Goal: Information Seeking & Learning: Learn about a topic

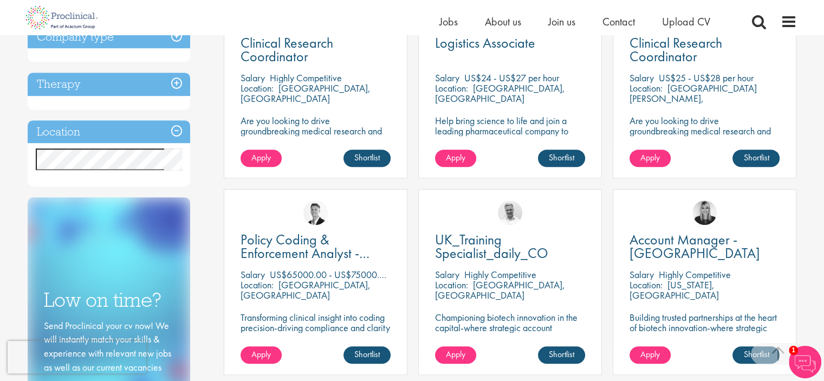
scroll to position [488, 0]
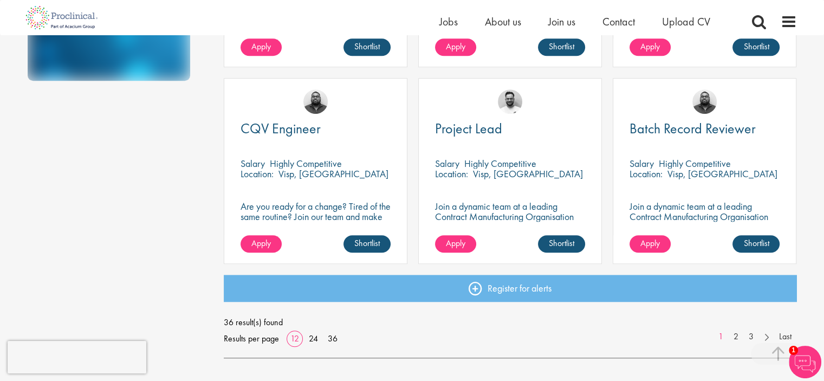
scroll to position [759, 0]
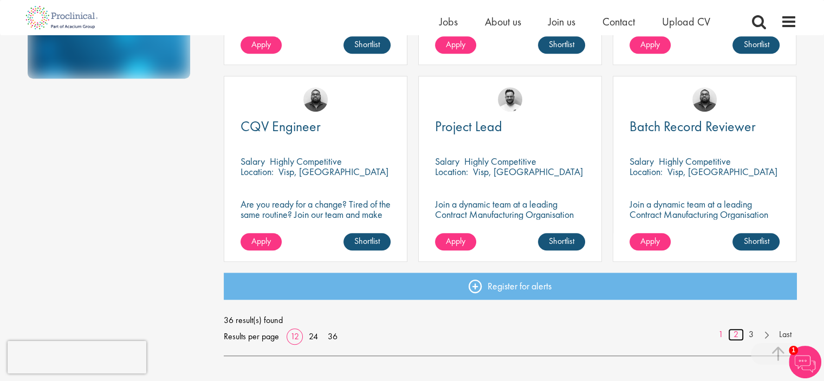
click at [733, 333] on link "2" at bounding box center [736, 334] width 16 height 12
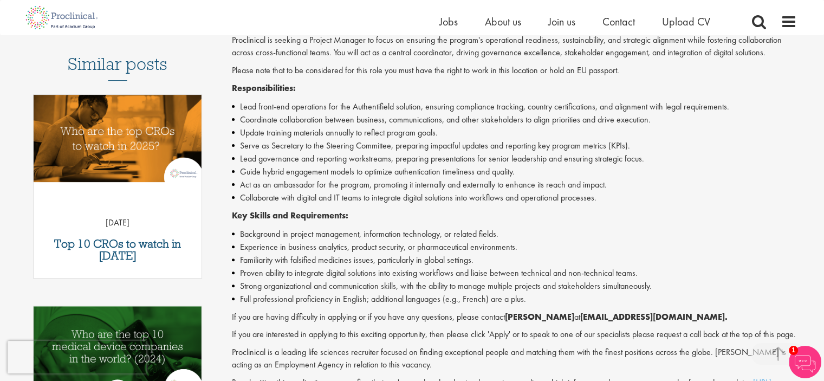
scroll to position [325, 0]
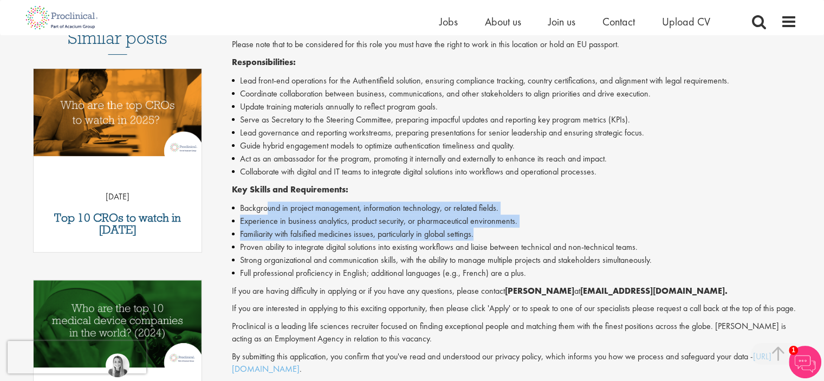
drag, startPoint x: 268, startPoint y: 209, endPoint x: 522, endPoint y: 229, distance: 255.0
click at [522, 229] on ul "Background in project management, information technology, or related fields. Ex…" at bounding box center [514, 241] width 565 height 78
click at [326, 236] on li "Familiarity with falsified medicines issues, particularly in global settings." at bounding box center [514, 234] width 565 height 13
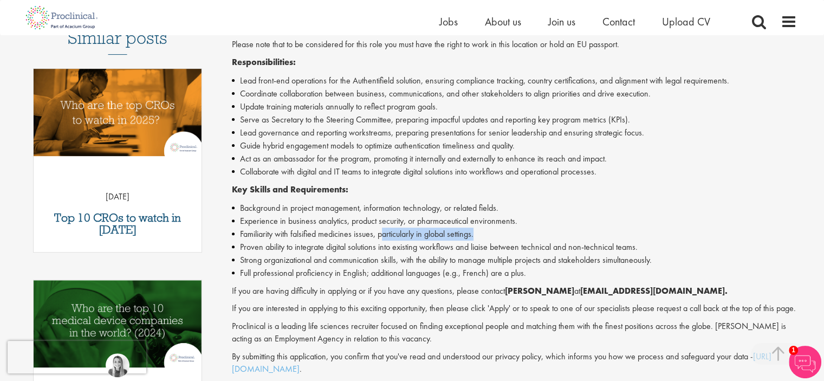
drag, startPoint x: 382, startPoint y: 234, endPoint x: 487, endPoint y: 230, distance: 105.2
click at [487, 230] on li "Familiarity with falsified medicines issues, particularly in global settings." at bounding box center [514, 234] width 565 height 13
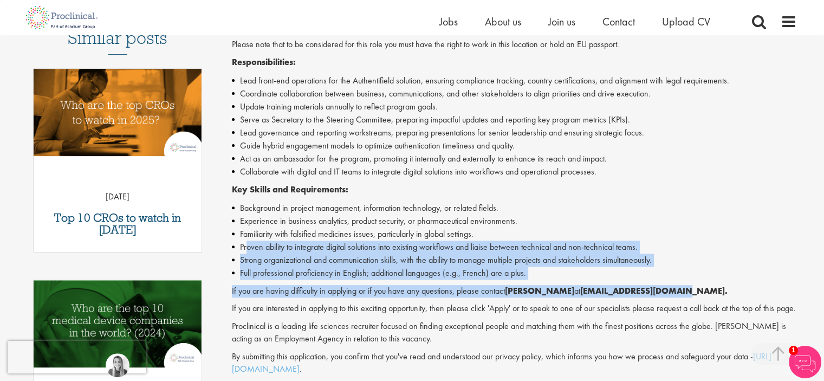
drag, startPoint x: 248, startPoint y: 249, endPoint x: 679, endPoint y: 287, distance: 432.1
click at [679, 287] on div "Help bring science to life and join a leading pharmaceutical company to play a …" at bounding box center [514, 182] width 565 height 385
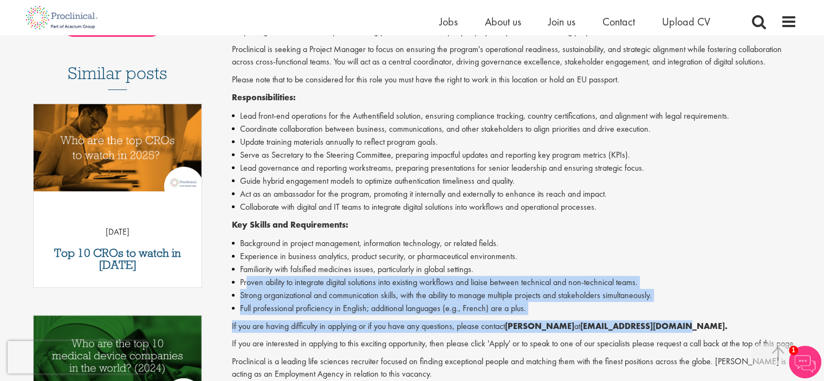
scroll to position [271, 0]
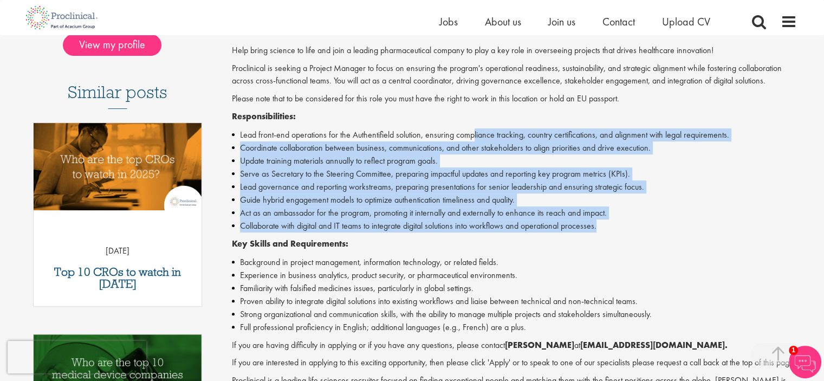
drag, startPoint x: 475, startPoint y: 134, endPoint x: 665, endPoint y: 225, distance: 210.9
click at [665, 225] on ul "Lead front-end operations for the Authentifield solution, ensuring compliance t…" at bounding box center [514, 180] width 565 height 104
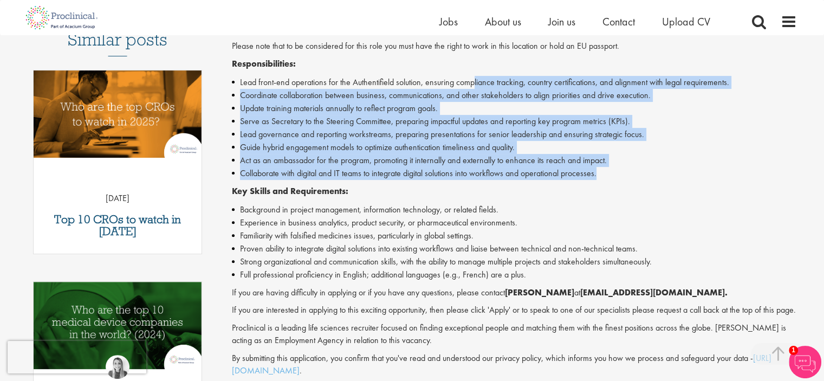
scroll to position [325, 0]
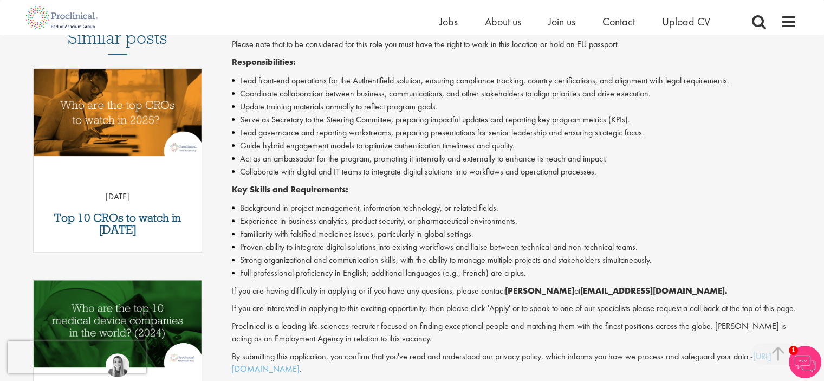
click at [442, 250] on li "Proven ability to integrate digital solutions into existing workflows and liais…" at bounding box center [514, 247] width 565 height 13
drag, startPoint x: 297, startPoint y: 231, endPoint x: 483, endPoint y: 233, distance: 186.5
click at [483, 233] on li "Familiarity with falsified medicines issues, particularly in global settings." at bounding box center [514, 234] width 565 height 13
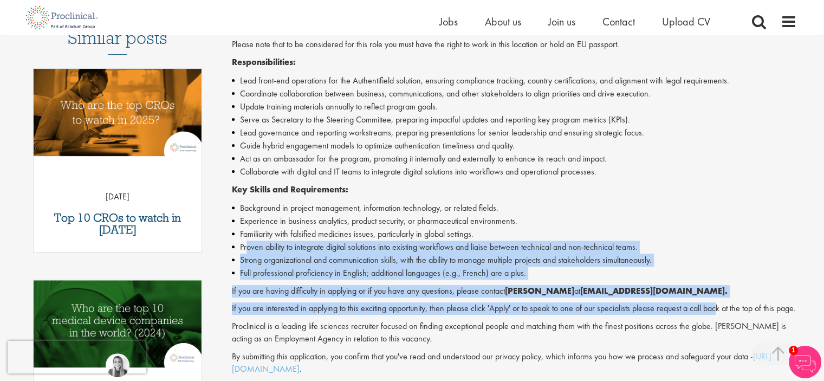
drag, startPoint x: 248, startPoint y: 244, endPoint x: 720, endPoint y: 306, distance: 475.6
click at [720, 306] on div "Help bring science to life and join a leading pharmaceutical company to play a …" at bounding box center [514, 182] width 565 height 385
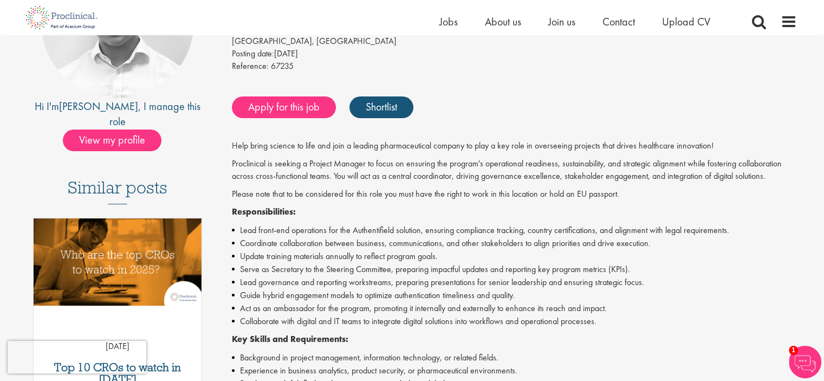
scroll to position [54, 0]
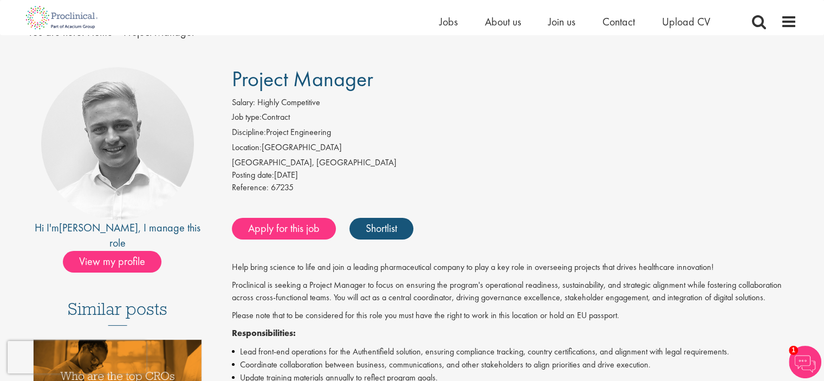
drag, startPoint x: 267, startPoint y: 118, endPoint x: 418, endPoint y: 117, distance: 151.8
click at [418, 117] on li "Job type: Contract" at bounding box center [514, 118] width 565 height 15
click at [517, 138] on li "Discipline: Project Engineering" at bounding box center [514, 133] width 565 height 15
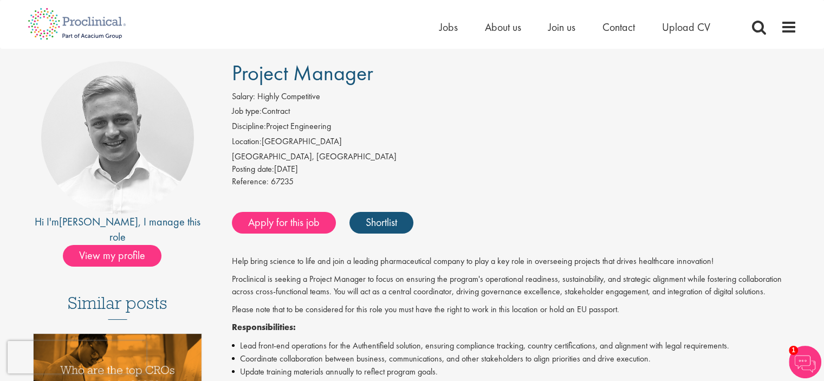
scroll to position [0, 0]
